Goal: Information Seeking & Learning: Learn about a topic

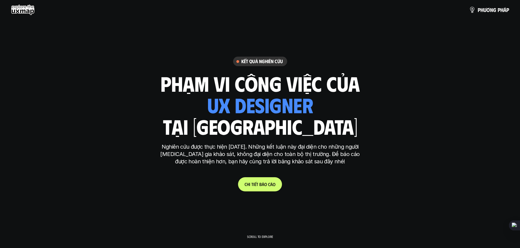
click at [259, 185] on p "C h i t i ế t b á o c á o" at bounding box center [259, 184] width 31 height 5
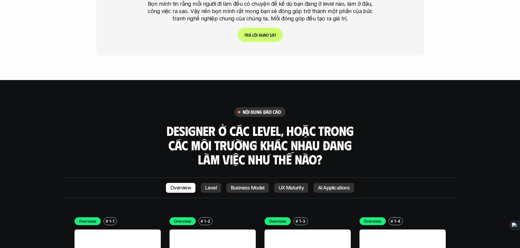
scroll to position [1543, 0]
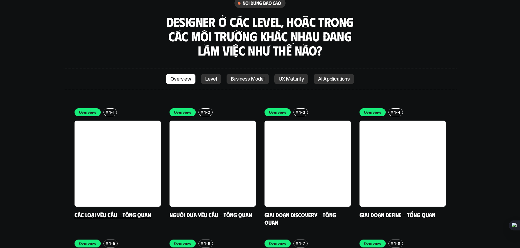
click at [128, 153] on link at bounding box center [117, 164] width 86 height 86
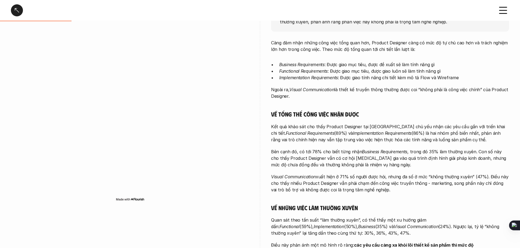
scroll to position [109, 0]
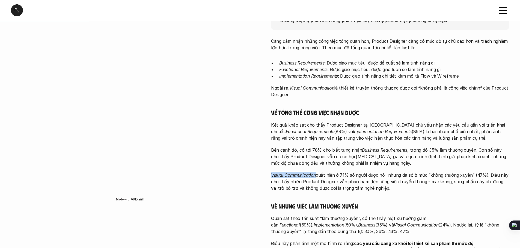
drag, startPoint x: 270, startPoint y: 176, endPoint x: 316, endPoint y: 177, distance: 45.8
click at [316, 177] on div "overview Khảo sát cho thấy công việc chính của các Product Designer [MEDICAL_DA…" at bounding box center [260, 124] width 498 height 318
click at [320, 186] on icon at bounding box center [320, 185] width 4 height 4
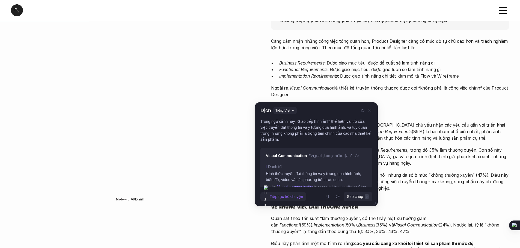
scroll to position [22, 0]
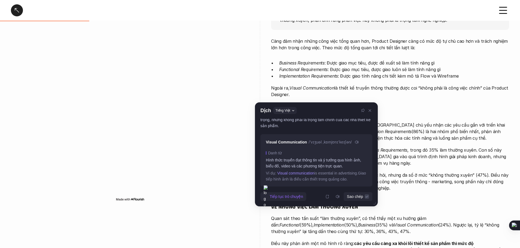
click at [421, 146] on div "Càng đảm nhận những công việc tổng quan hơn, Product Designer càng có mức độ tự…" at bounding box center [390, 152] width 238 height 229
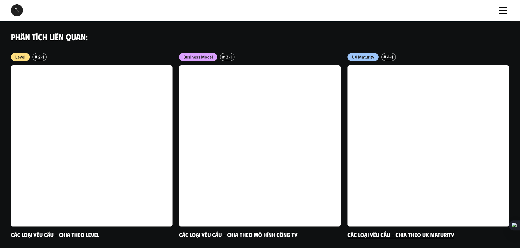
scroll to position [547, 0]
